Goal: Task Accomplishment & Management: Use online tool/utility

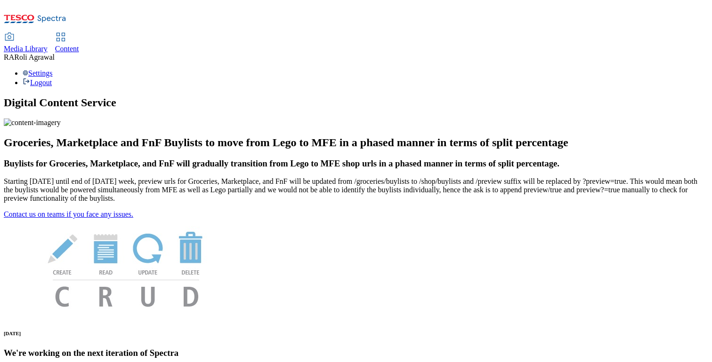
click at [79, 45] on span "Content" at bounding box center [67, 49] width 24 height 8
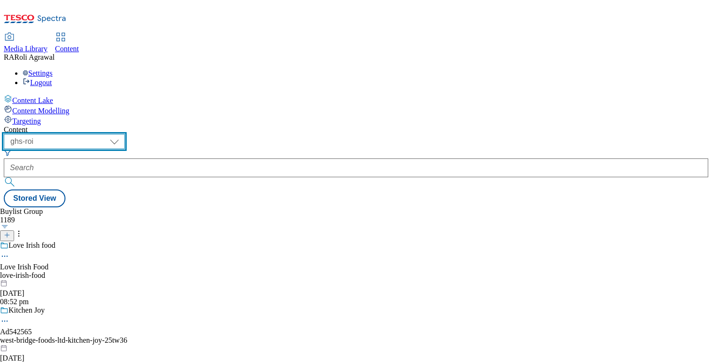
click at [125, 134] on select "ghs-roi ghs-uk" at bounding box center [64, 141] width 121 height 15
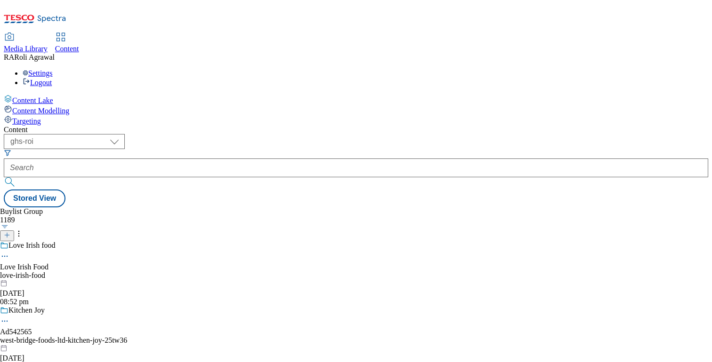
click at [62, 115] on div "Targeting" at bounding box center [356, 120] width 704 height 10
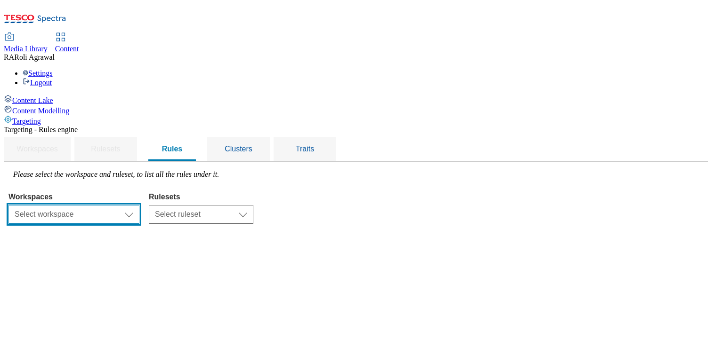
click at [139, 205] on select "Select workspace Content" at bounding box center [73, 214] width 131 height 19
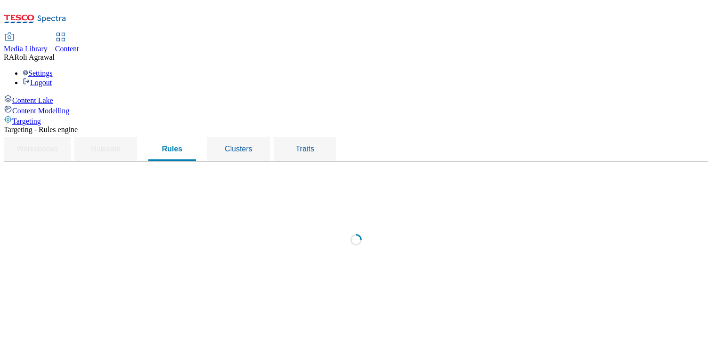
select select "f510054f-adaa-4692-b570-80fa3897127a"
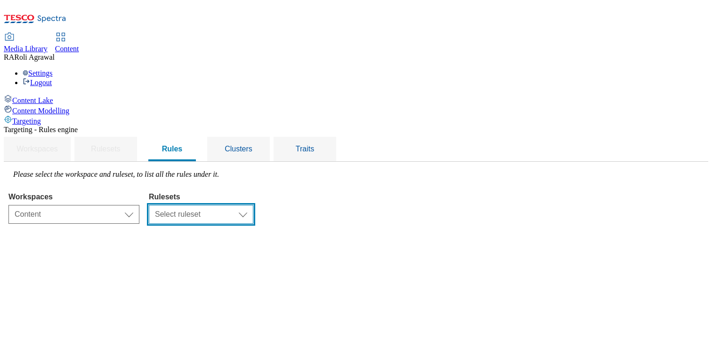
click at [253, 205] on select "Select ruleset ROI UK" at bounding box center [201, 214] width 104 height 19
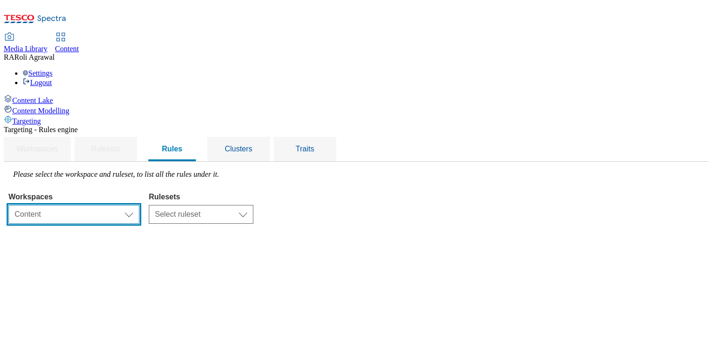
click at [139, 205] on select "Select workspace Content" at bounding box center [73, 214] width 131 height 19
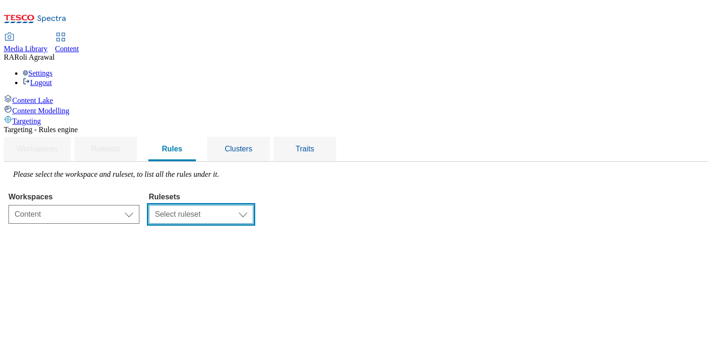
click at [253, 205] on select "Select ruleset ROI UK" at bounding box center [201, 214] width 104 height 19
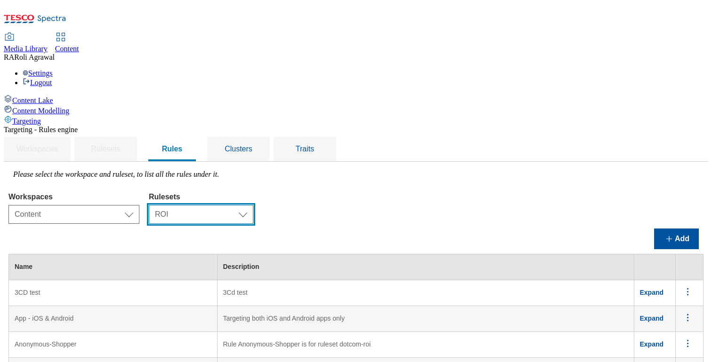
click at [253, 205] on select "Select ruleset ROI UK" at bounding box center [201, 214] width 104 height 19
select select "7f9e739d-6abb-424f-b94f-4b375a3fe6e0"
click at [253, 205] on select "Select ruleset ROI UK" at bounding box center [201, 214] width 104 height 19
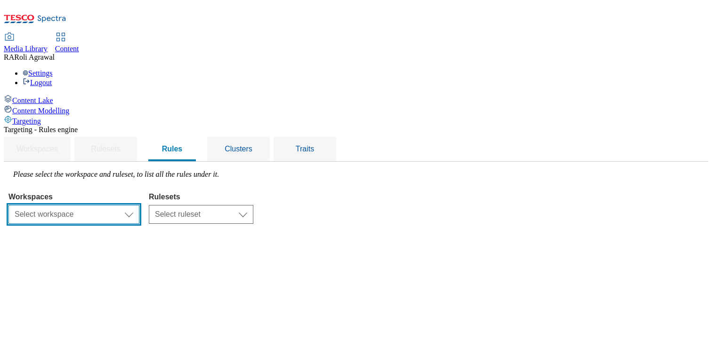
click at [139, 205] on select "Select workspace Content" at bounding box center [73, 214] width 131 height 19
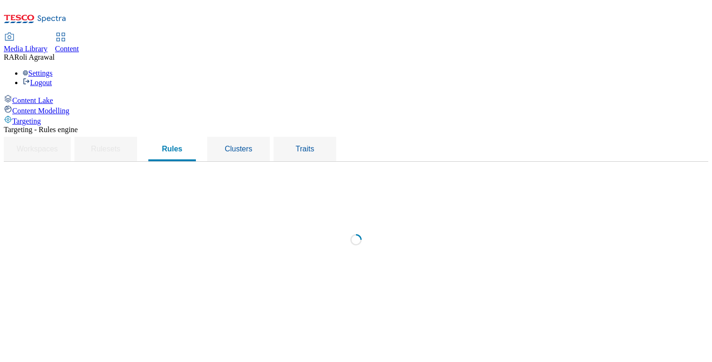
select select "f510054f-adaa-4692-b570-80fa3897127a"
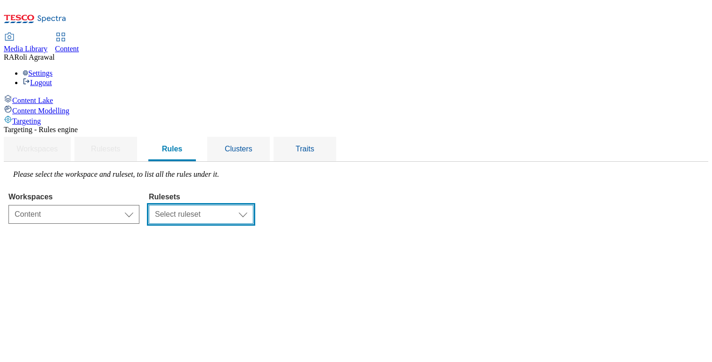
click at [253, 205] on select "Select ruleset ROI UK" at bounding box center [201, 214] width 104 height 19
select select "7f9e739d-6abb-424f-b94f-4b375a3fe6e0"
click at [253, 205] on select "Select ruleset ROI UK" at bounding box center [201, 214] width 104 height 19
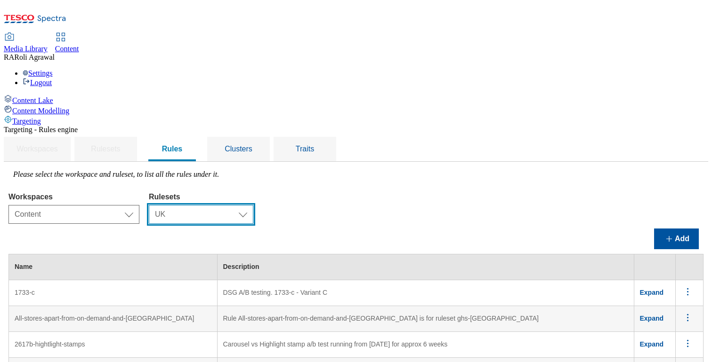
click at [253, 205] on select "Select ruleset ROI UK" at bounding box center [201, 214] width 104 height 19
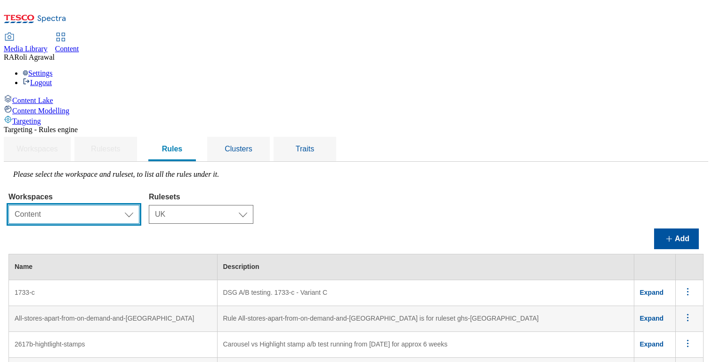
click at [139, 205] on select "Select workspace Content" at bounding box center [73, 214] width 131 height 19
click at [127, 205] on select "Select workspace Content" at bounding box center [73, 214] width 131 height 19
click at [55, 53] on span "Roli Agrawal" at bounding box center [34, 57] width 40 height 8
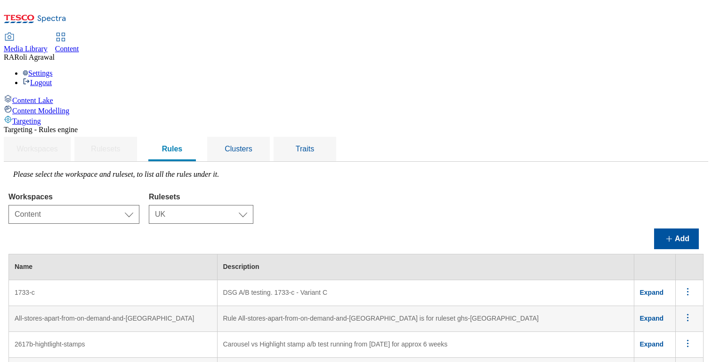
click at [55, 53] on span "Roli Agrawal" at bounding box center [34, 57] width 40 height 8
click at [682, 69] on div "Settings Logout" at bounding box center [356, 78] width 704 height 18
click at [52, 79] on link "Logout" at bounding box center [37, 83] width 29 height 8
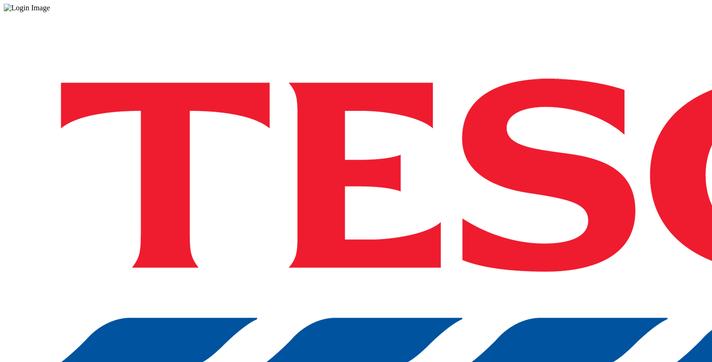
click at [552, 225] on div "Log in to the Spectra’s dashboard using Tesco’s credentials. If you don’t have …" at bounding box center [356, 246] width 704 height 468
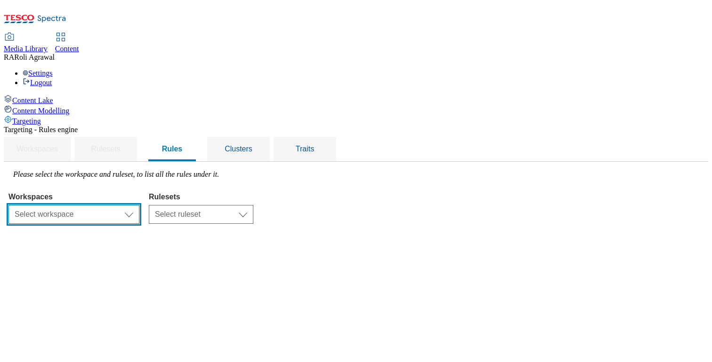
click at [139, 205] on select "Select workspace Content" at bounding box center [73, 214] width 131 height 19
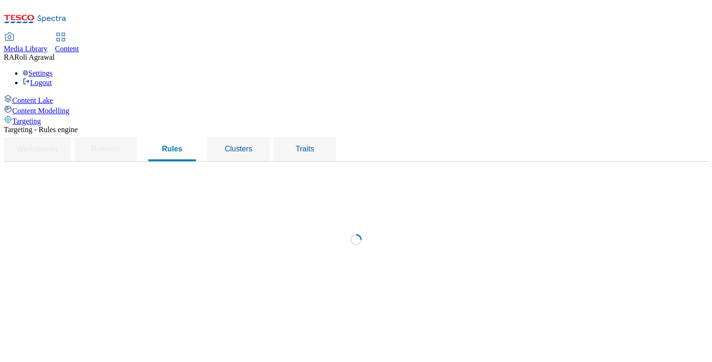
select select "f510054f-adaa-4692-b570-80fa3897127a"
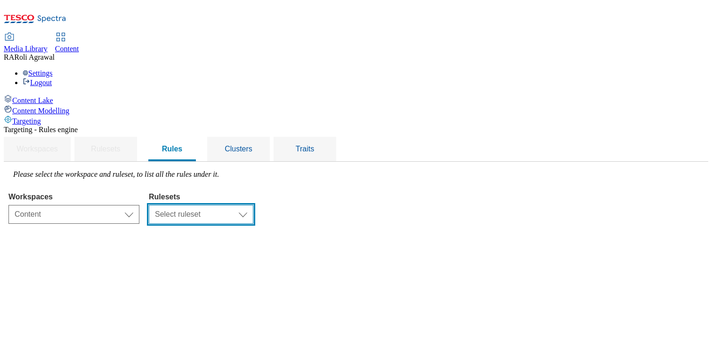
click at [253, 205] on select "Select ruleset ROI UK" at bounding box center [201, 214] width 104 height 19
click at [343, 224] on div "Targeting - Rules engine Workspaces Rulesets Rules Clusters Traits Please selec…" at bounding box center [356, 175] width 704 height 98
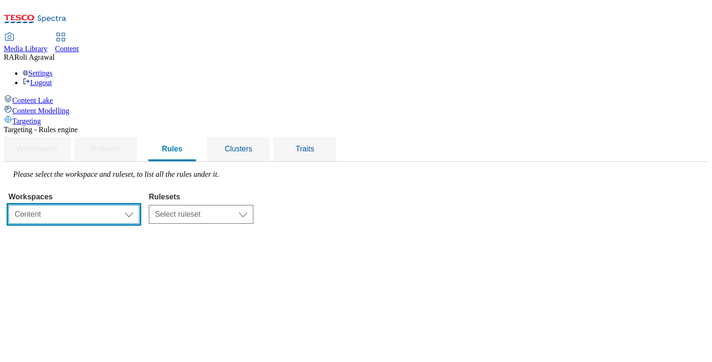
click at [139, 205] on select "Select workspace Content" at bounding box center [73, 214] width 131 height 19
